Goal: Check status: Check status

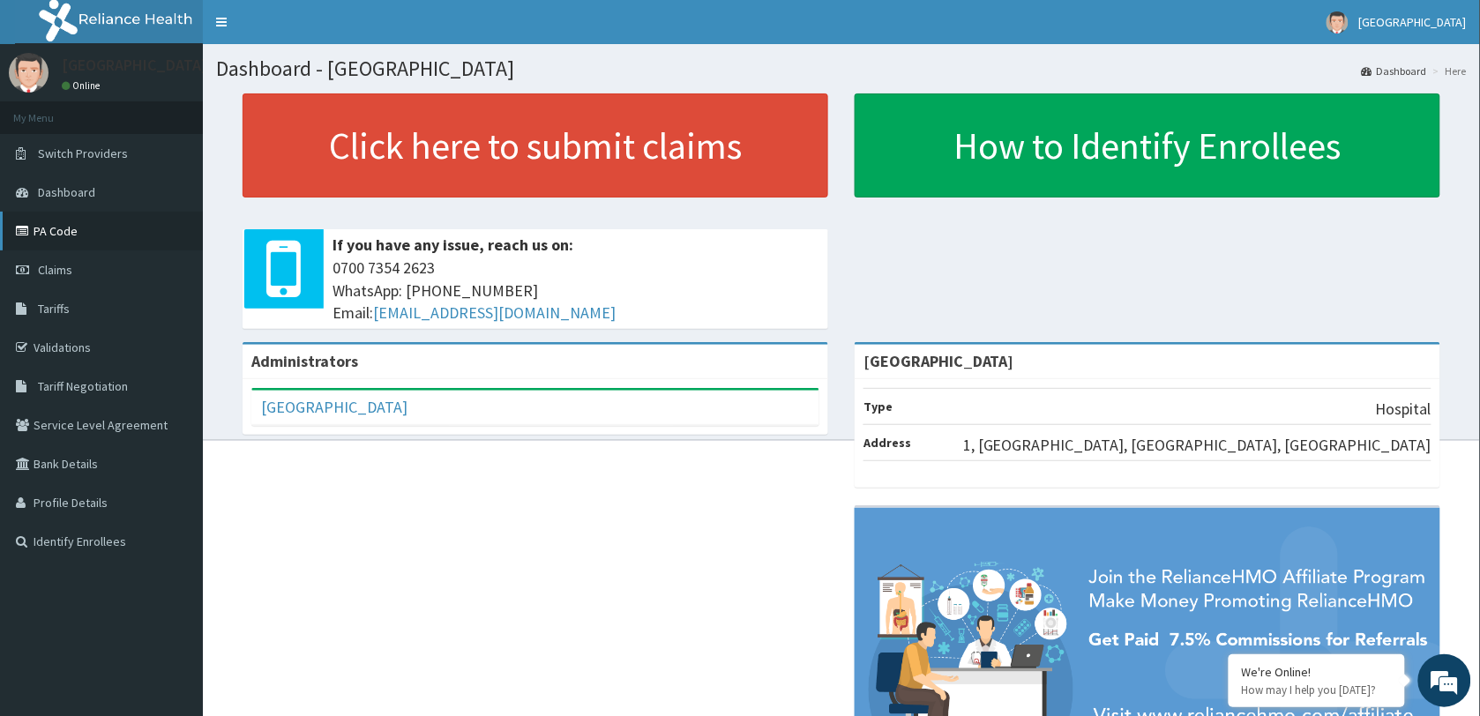
click at [59, 229] on link "PA Code" at bounding box center [101, 231] width 203 height 39
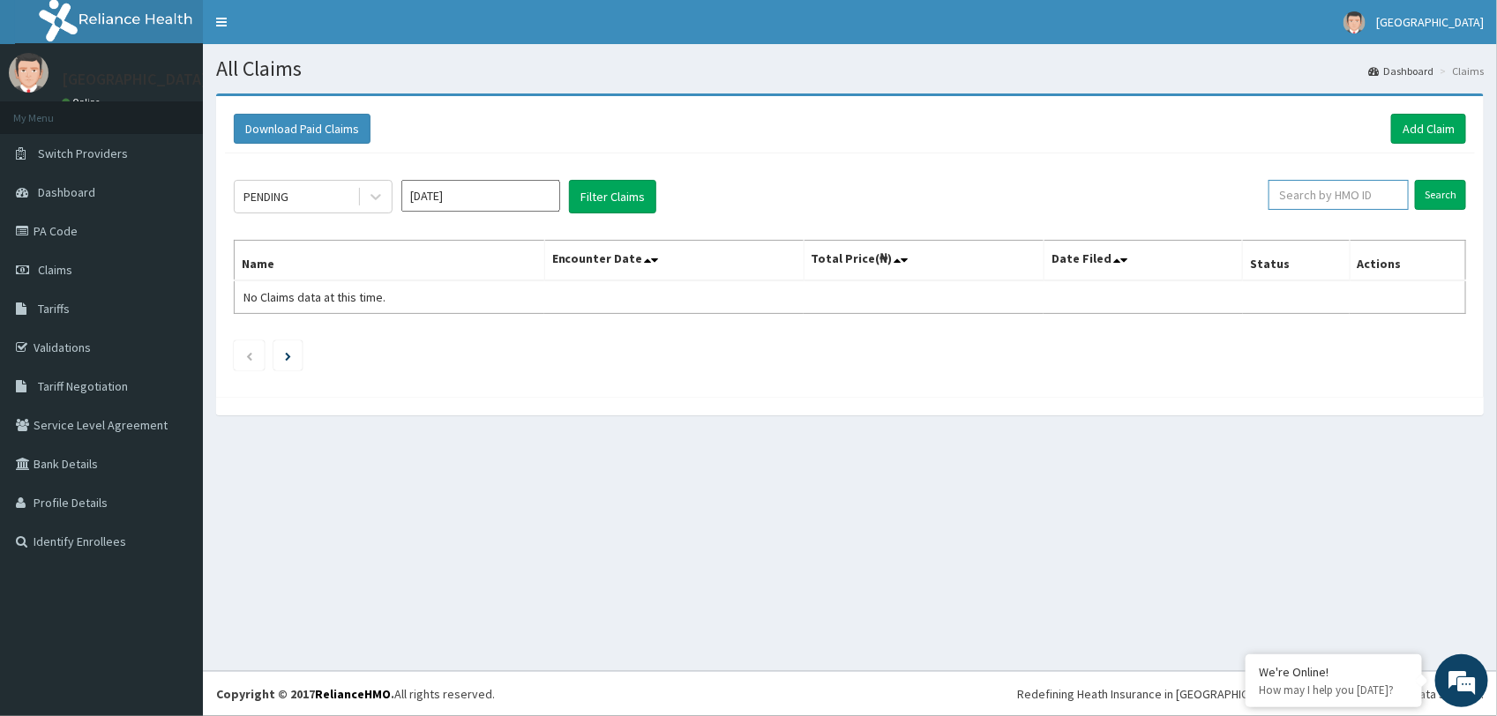
click at [1334, 194] on input "text" at bounding box center [1338, 195] width 140 height 30
paste input "AHI/10006/A"
type input "AHI/10006/A"
click at [1415, 180] on input "Search" at bounding box center [1440, 195] width 51 height 30
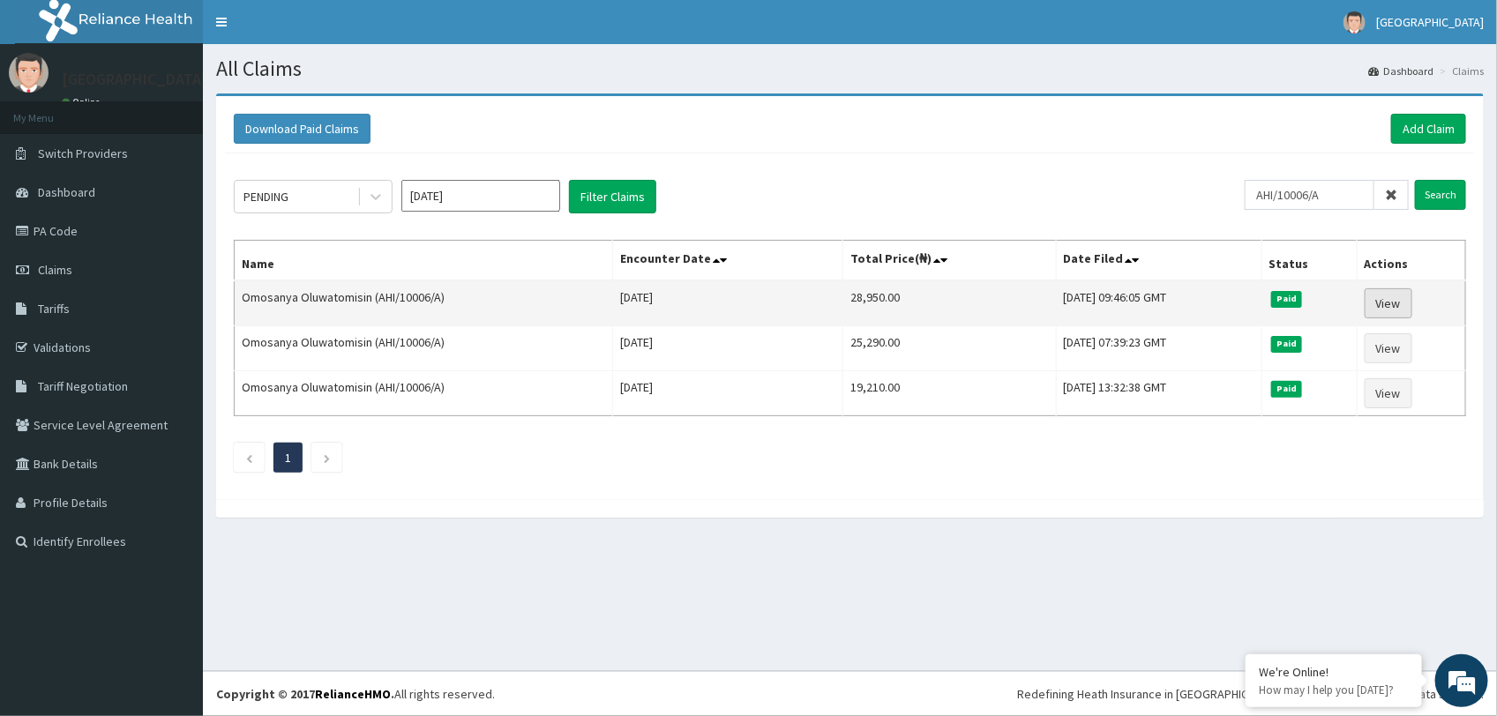
click at [1385, 300] on link "View" at bounding box center [1389, 303] width 48 height 30
